Goal: Transaction & Acquisition: Book appointment/travel/reservation

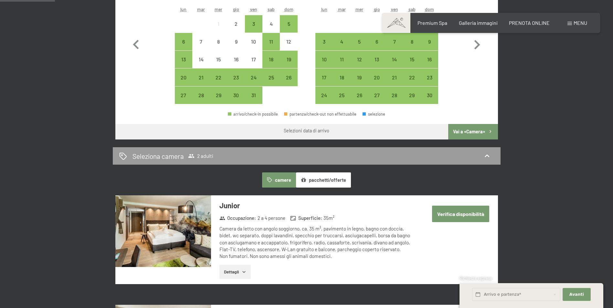
scroll to position [194, 0]
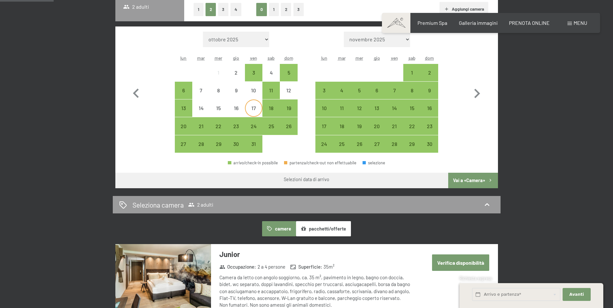
click at [256, 110] on div "17" at bounding box center [254, 114] width 16 height 16
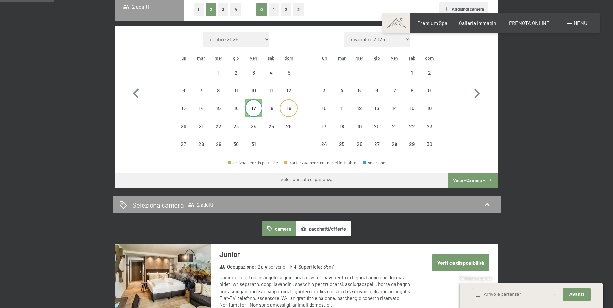
click at [287, 108] on div "19" at bounding box center [289, 114] width 16 height 16
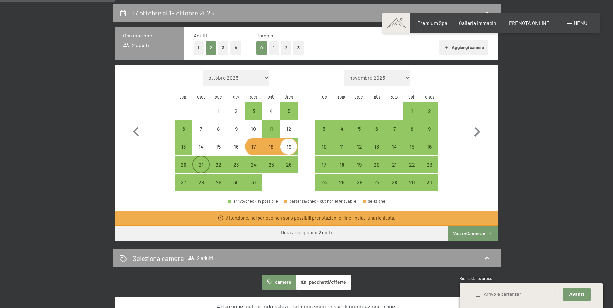
scroll to position [162, 0]
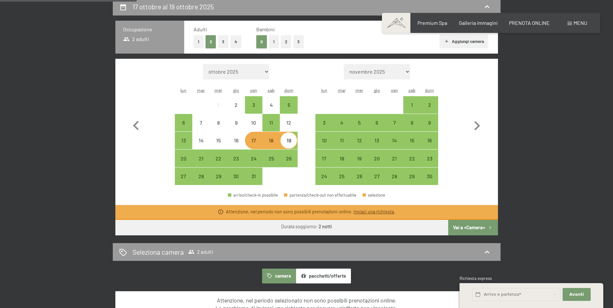
click at [291, 176] on div at bounding box center [288, 176] width 17 height 17
click at [253, 161] on div "24" at bounding box center [254, 164] width 16 height 16
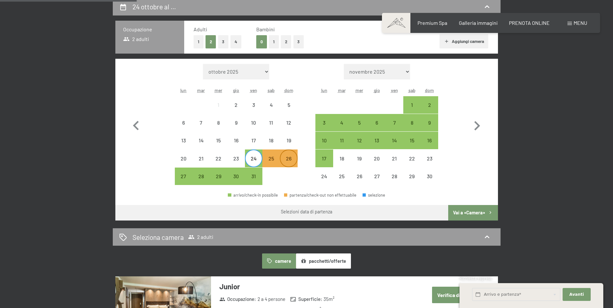
click at [288, 162] on div "26" at bounding box center [289, 164] width 16 height 16
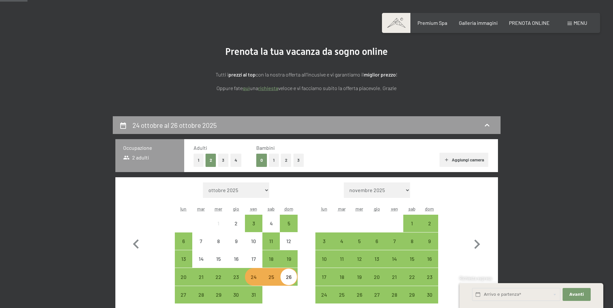
scroll to position [32, 0]
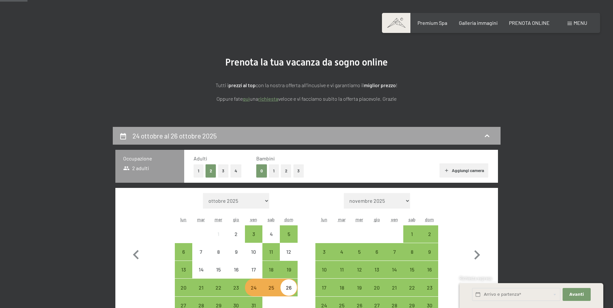
click at [488, 134] on icon at bounding box center [487, 136] width 8 height 8
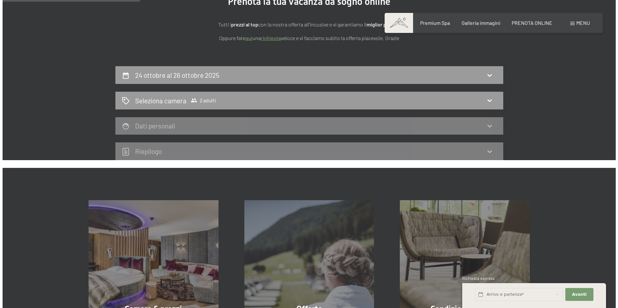
scroll to position [0, 0]
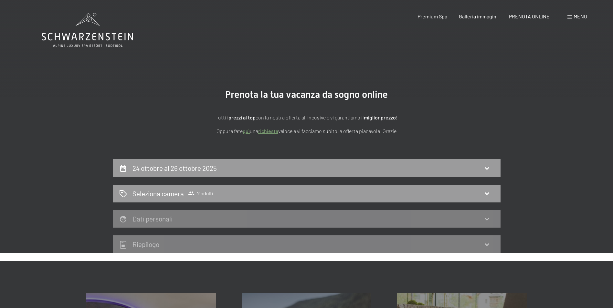
click at [571, 16] on span at bounding box center [570, 17] width 5 height 3
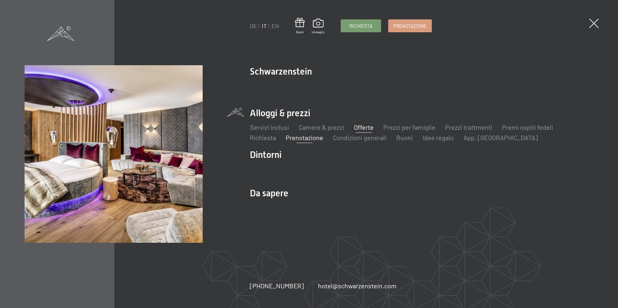
click at [363, 128] on link "Offerte" at bounding box center [364, 128] width 20 height 8
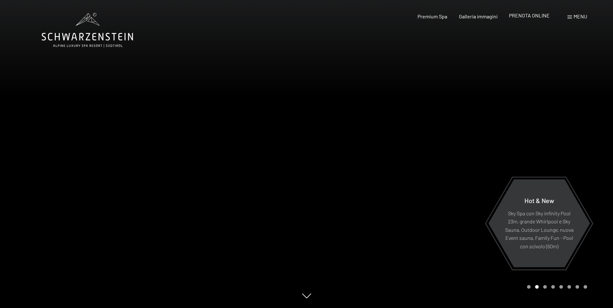
click at [525, 16] on span "PRENOTA ONLINE" at bounding box center [529, 15] width 41 height 6
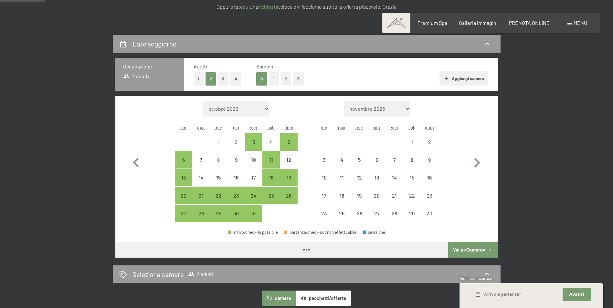
scroll to position [162, 0]
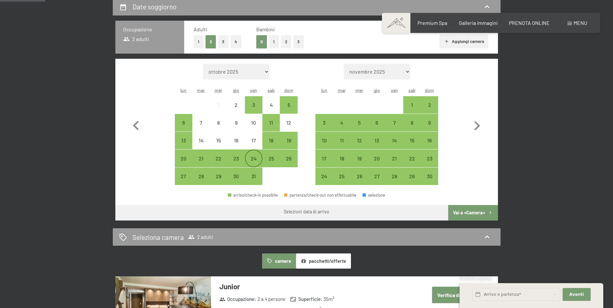
click at [251, 160] on div "24" at bounding box center [254, 164] width 16 height 16
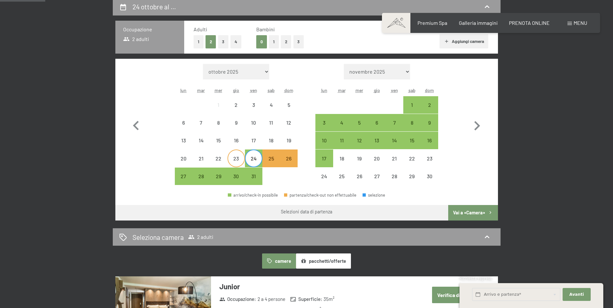
click at [239, 161] on div "23" at bounding box center [236, 164] width 16 height 16
click at [291, 161] on div "26" at bounding box center [289, 164] width 16 height 16
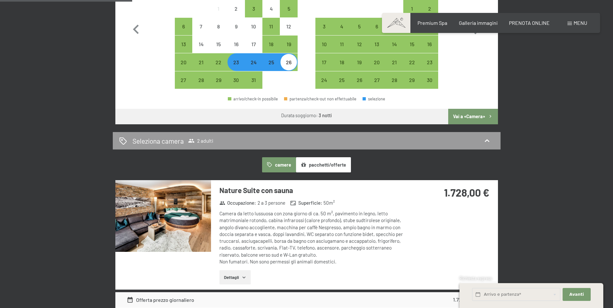
scroll to position [259, 0]
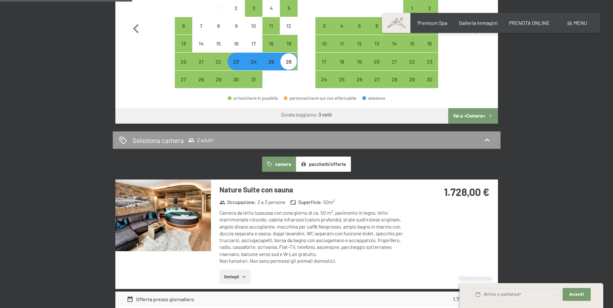
click at [317, 168] on button "pacchetti/offerte" at bounding box center [323, 164] width 55 height 15
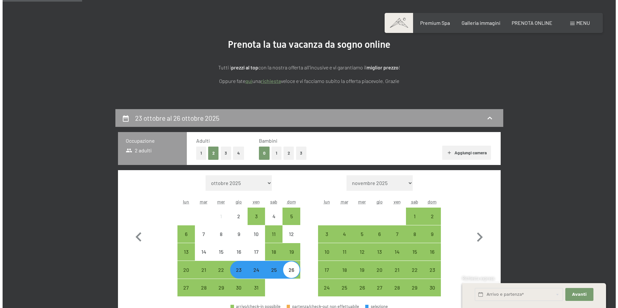
scroll to position [0, 0]
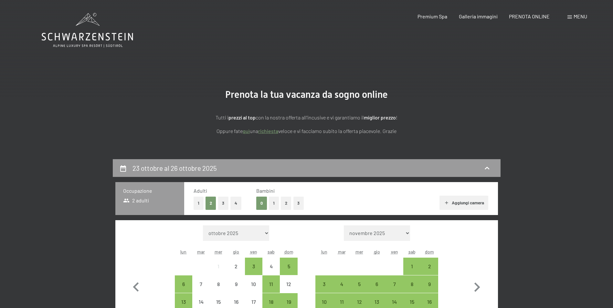
click at [581, 18] on span "Menu" at bounding box center [581, 16] width 14 height 6
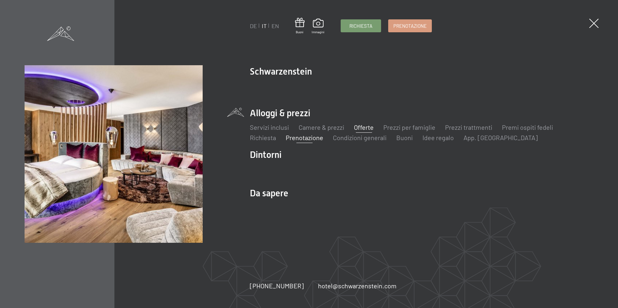
click at [365, 128] on link "Offerte" at bounding box center [364, 128] width 20 height 8
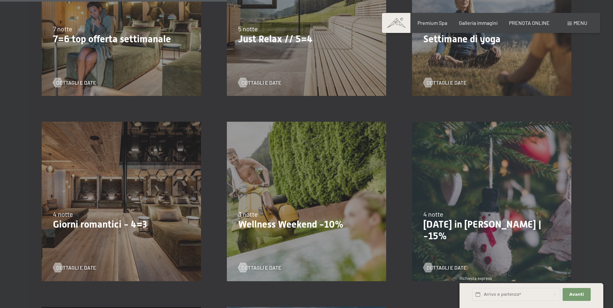
scroll to position [485, 0]
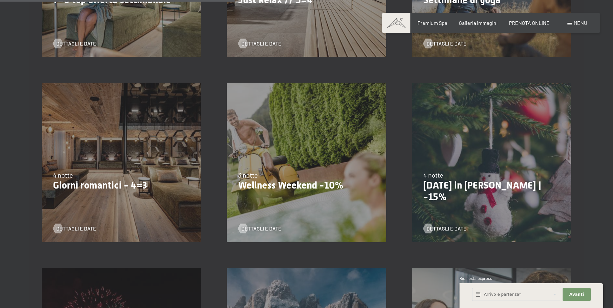
click at [307, 186] on p "Wellness Weekend -10%" at bounding box center [306, 186] width 137 height 12
click at [270, 229] on span "Dettagli e Date" at bounding box center [268, 228] width 40 height 7
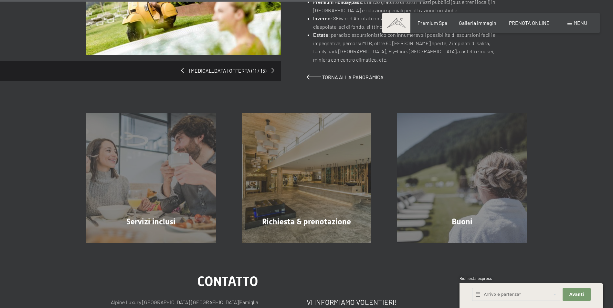
scroll to position [504, 0]
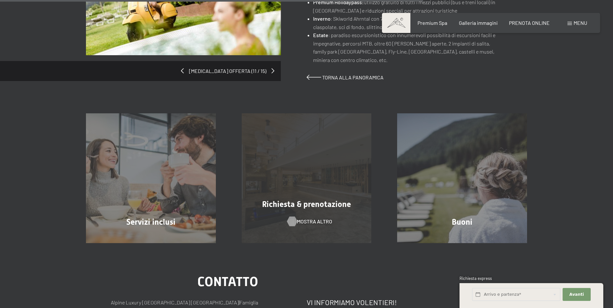
click at [303, 218] on span "mostra altro" at bounding box center [314, 221] width 35 height 7
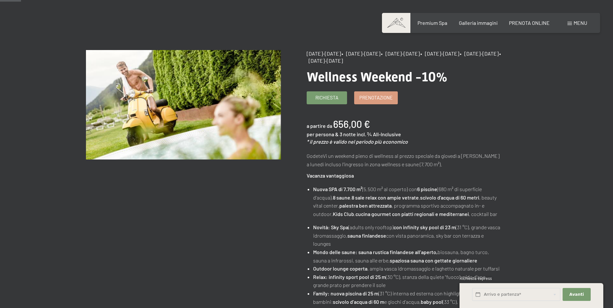
scroll to position [0, 0]
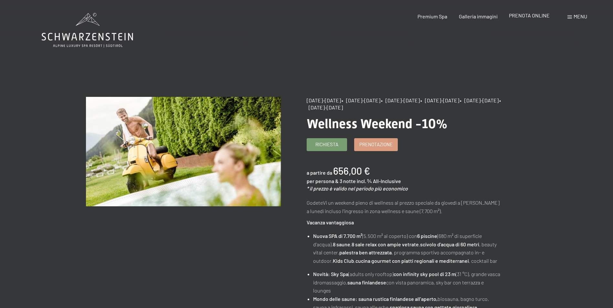
click at [524, 18] on div "PRENOTA ONLINE" at bounding box center [529, 15] width 41 height 7
click at [524, 15] on span "PRENOTA ONLINE" at bounding box center [529, 15] width 41 height 6
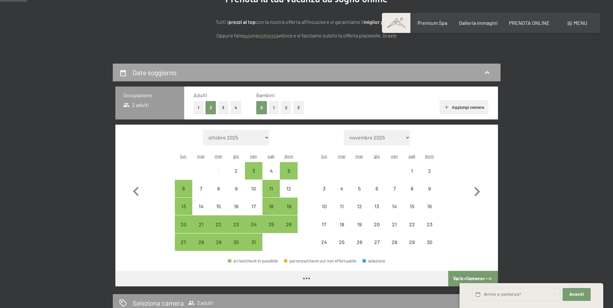
scroll to position [97, 0]
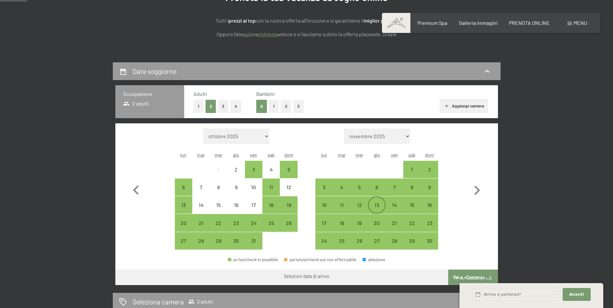
click at [375, 203] on div "13" at bounding box center [377, 211] width 16 height 16
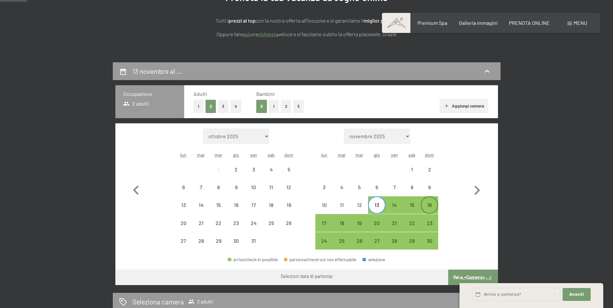
click at [432, 202] on div "16" at bounding box center [430, 205] width 16 height 16
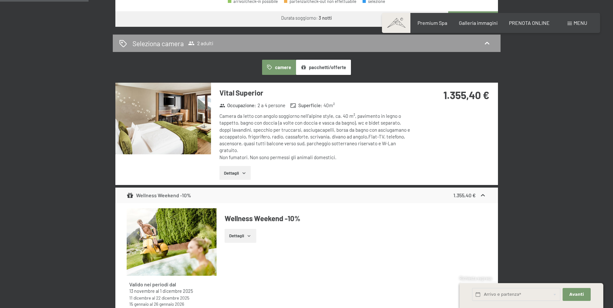
scroll to position [388, 0]
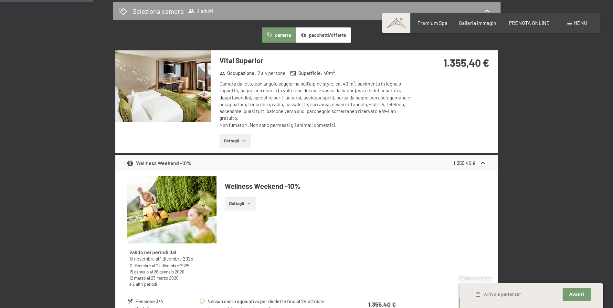
click at [253, 203] on button "Dettagli" at bounding box center [240, 204] width 31 height 14
click at [242, 143] on icon "button" at bounding box center [244, 140] width 5 height 5
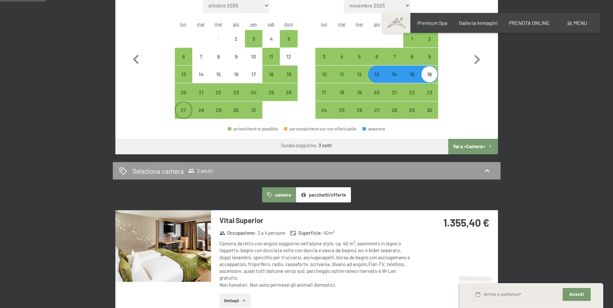
scroll to position [194, 0]
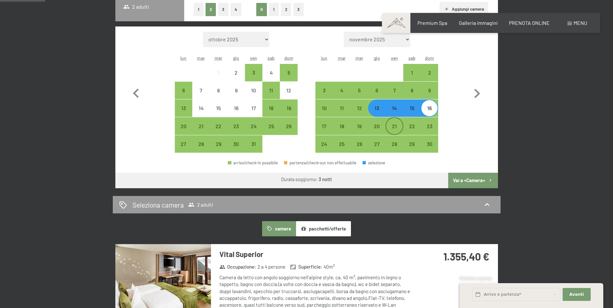
click at [395, 125] on div "21" at bounding box center [394, 132] width 16 height 16
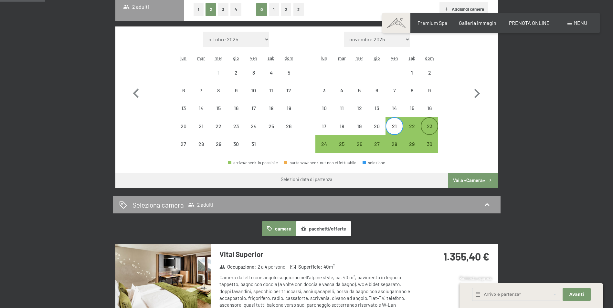
click at [427, 126] on div "23" at bounding box center [430, 132] width 16 height 16
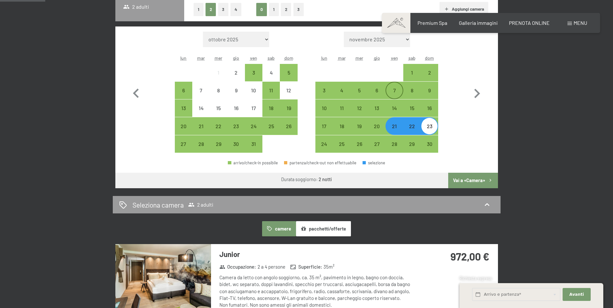
click at [396, 92] on div "7" at bounding box center [394, 96] width 16 height 16
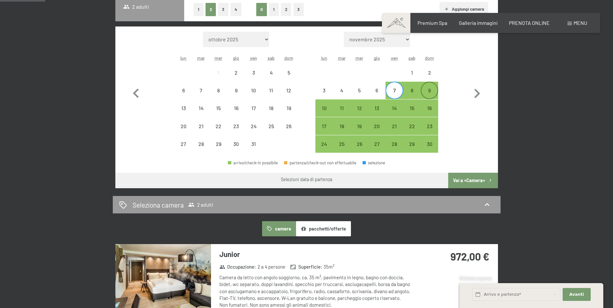
click at [432, 92] on div "9" at bounding box center [430, 96] width 16 height 16
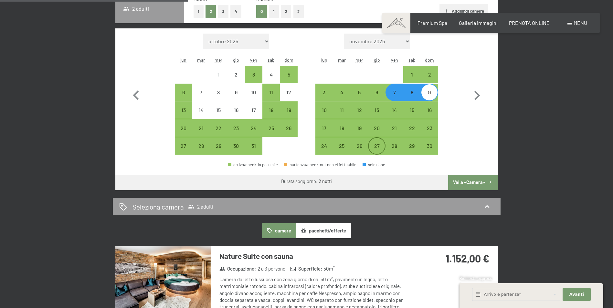
scroll to position [162, 0]
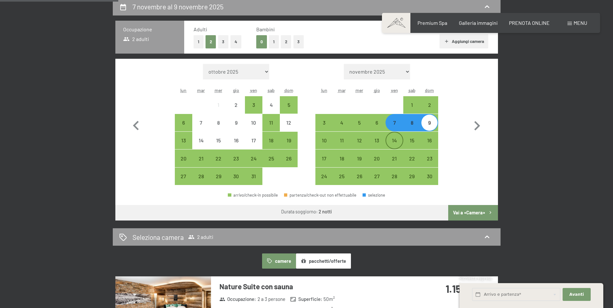
click at [396, 138] on div "14" at bounding box center [394, 146] width 16 height 16
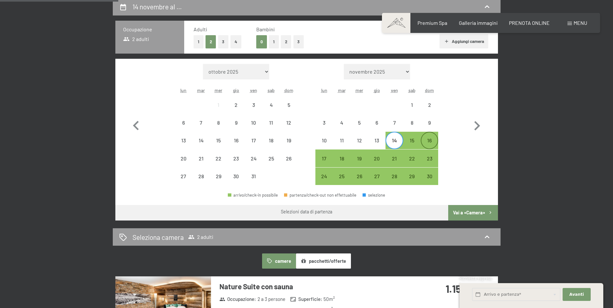
click at [428, 141] on div "16" at bounding box center [430, 146] width 16 height 16
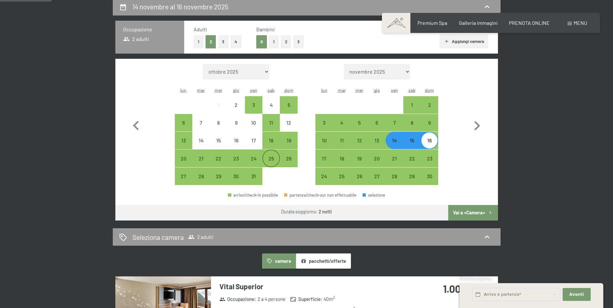
click at [272, 159] on div "25" at bounding box center [271, 164] width 16 height 16
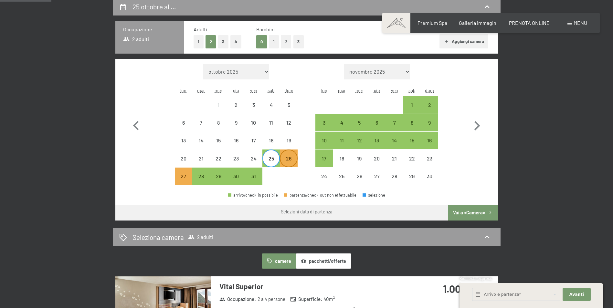
click at [290, 158] on div "26" at bounding box center [289, 164] width 16 height 16
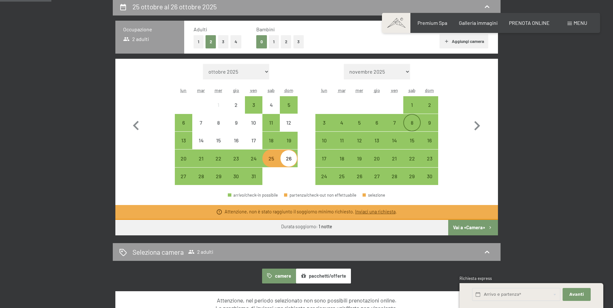
click at [414, 124] on div "8" at bounding box center [412, 128] width 16 height 16
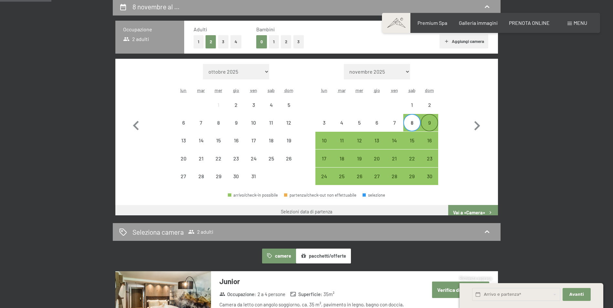
click at [429, 124] on div "9" at bounding box center [430, 128] width 16 height 16
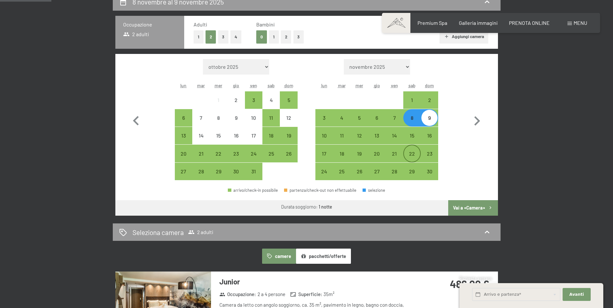
scroll to position [194, 0]
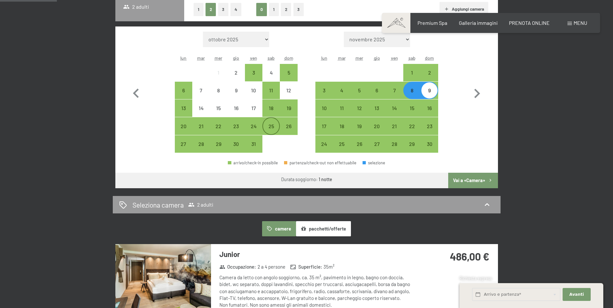
click at [272, 125] on div "25" at bounding box center [271, 132] width 16 height 16
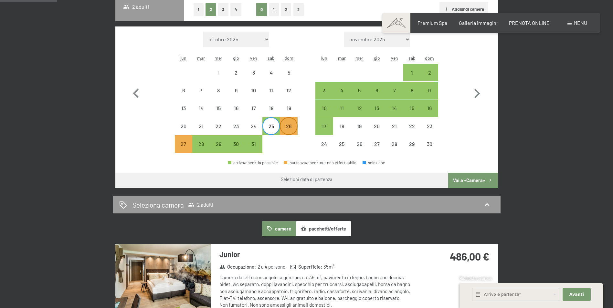
click at [289, 127] on div "26" at bounding box center [289, 132] width 16 height 16
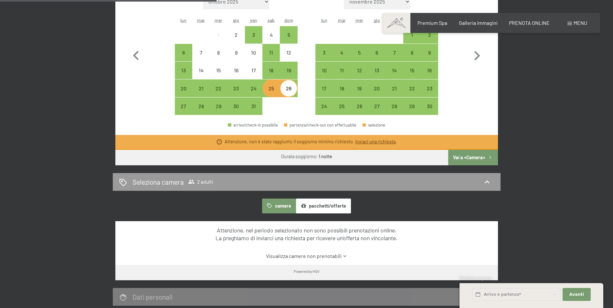
scroll to position [226, 0]
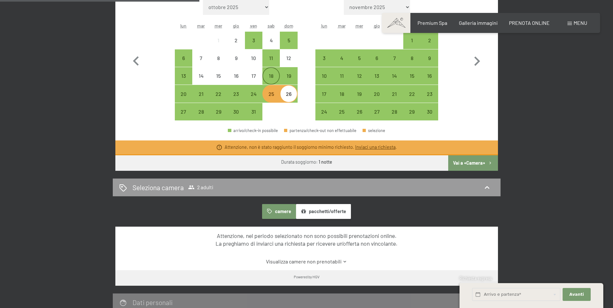
click at [270, 78] on div "18" at bounding box center [271, 81] width 16 height 16
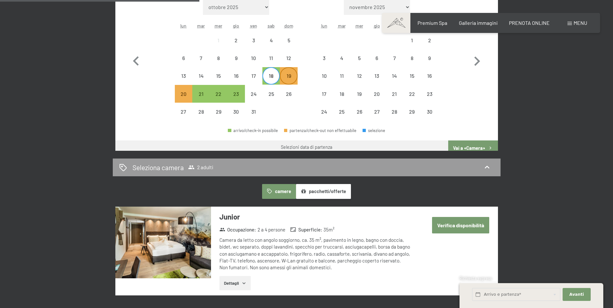
click at [284, 76] on div "19" at bounding box center [289, 81] width 16 height 16
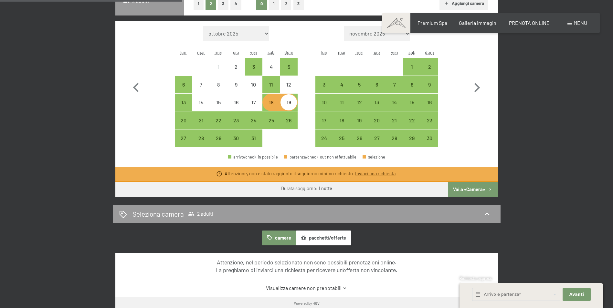
scroll to position [162, 0]
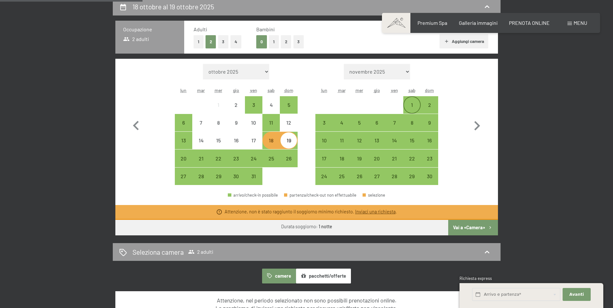
click at [409, 104] on div "1" at bounding box center [412, 110] width 16 height 16
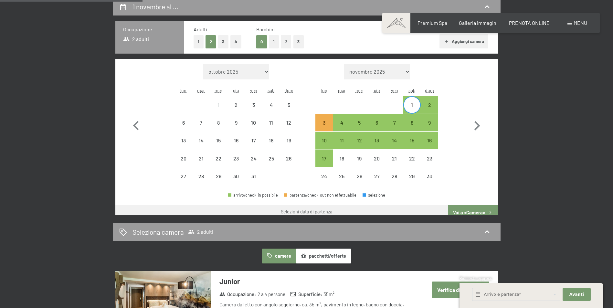
drag, startPoint x: 428, startPoint y: 106, endPoint x: 427, endPoint y: 114, distance: 8.1
click at [428, 106] on div "2" at bounding box center [430, 110] width 16 height 16
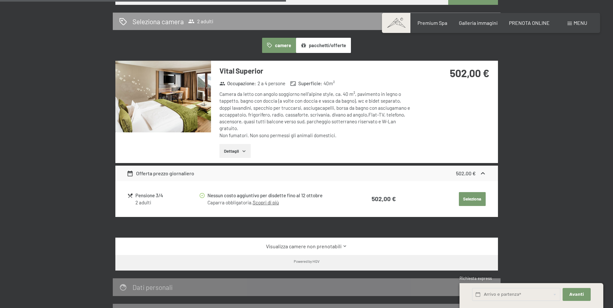
scroll to position [388, 0]
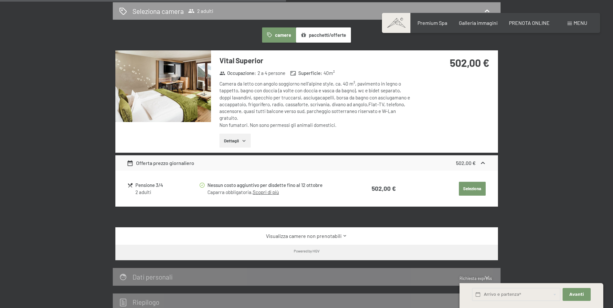
click at [151, 161] on div "Offerta prezzo giornaliero" at bounding box center [161, 163] width 68 height 8
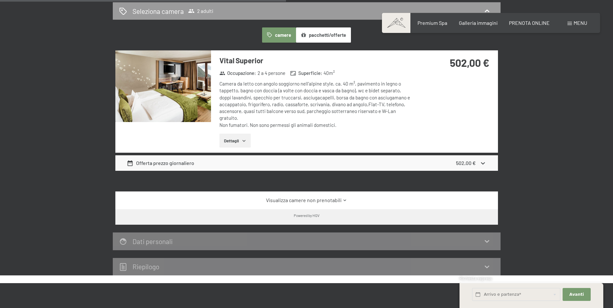
click at [155, 168] on div "Offerta prezzo giornaliero 502,00 €" at bounding box center [306, 164] width 383 height 16
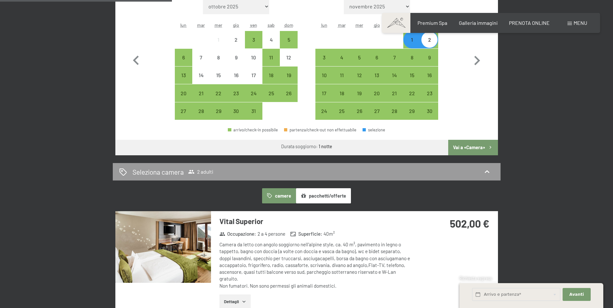
scroll to position [226, 0]
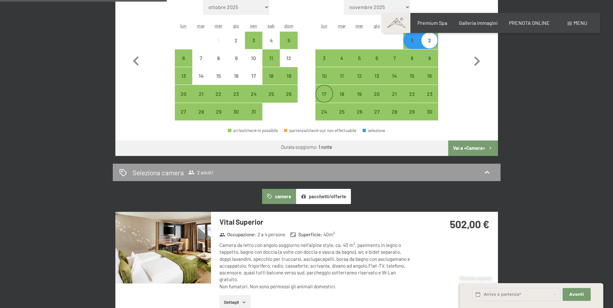
drag, startPoint x: 343, startPoint y: 189, endPoint x: 331, endPoint y: 96, distance: 93.9
click at [331, 96] on div "17" at bounding box center [324, 100] width 16 height 16
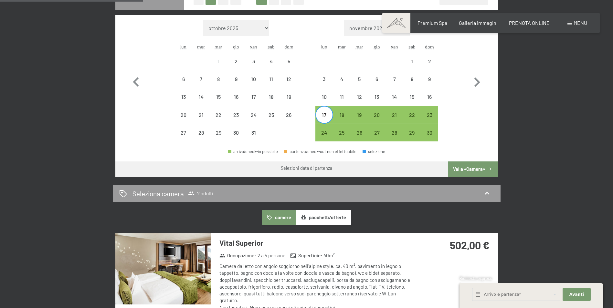
scroll to position [162, 0]
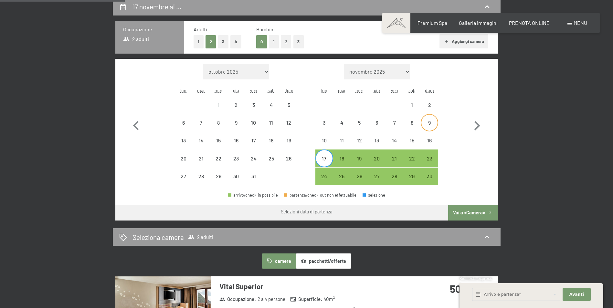
drag, startPoint x: 395, startPoint y: 122, endPoint x: 422, endPoint y: 123, distance: 26.8
click at [395, 122] on div "7" at bounding box center [394, 128] width 16 height 16
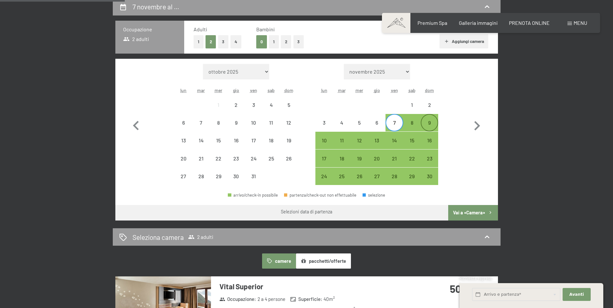
click at [429, 123] on div "9" at bounding box center [430, 128] width 16 height 16
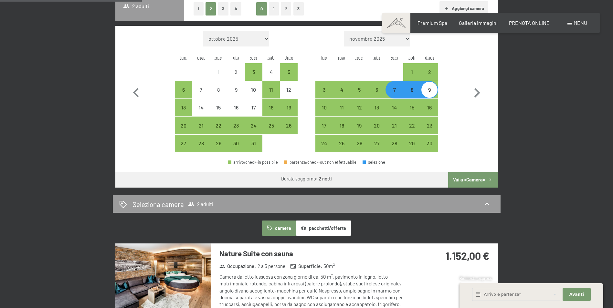
scroll to position [194, 0]
